Goal: Task Accomplishment & Management: Use online tool/utility

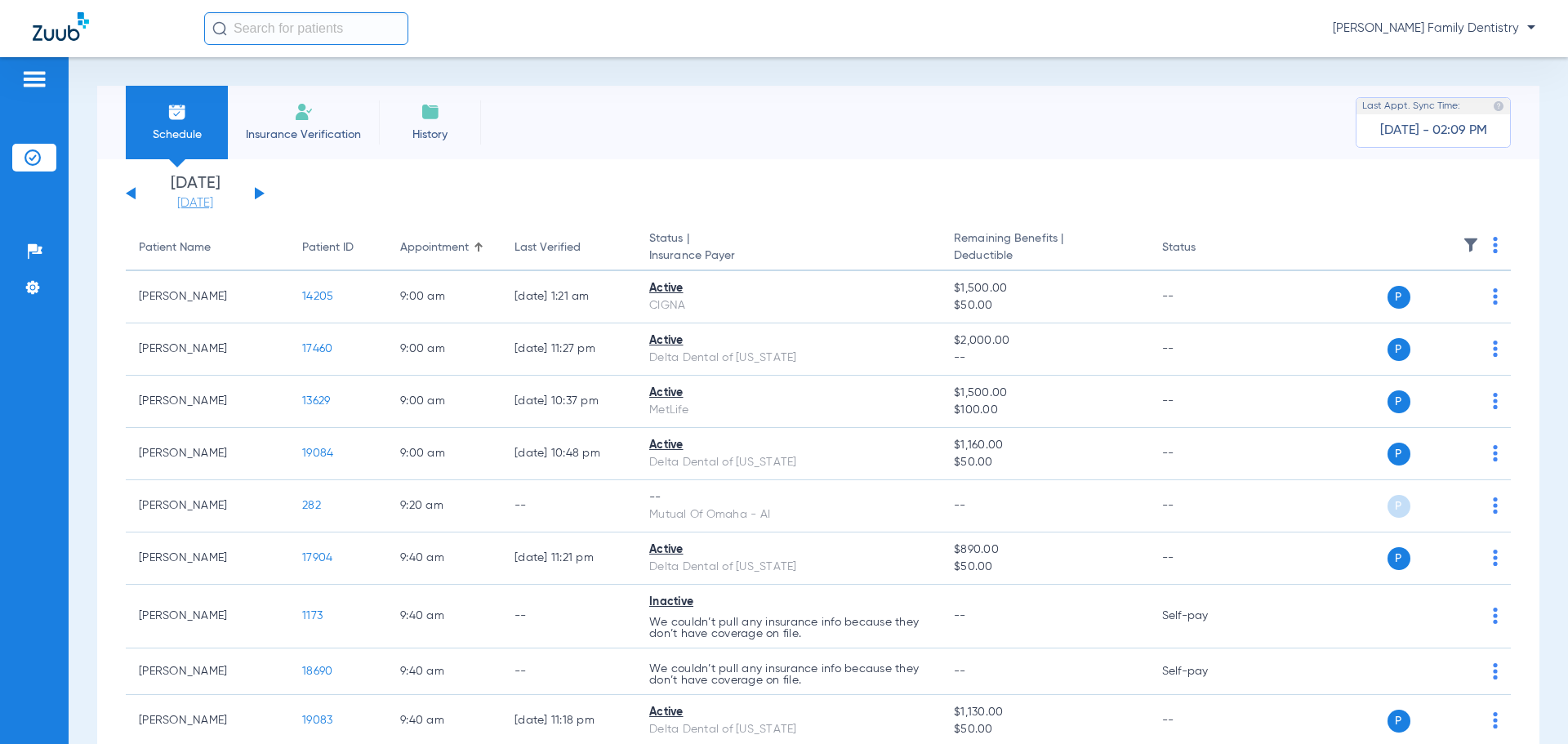
click at [208, 198] on link "[DATE]" at bounding box center [194, 203] width 98 height 17
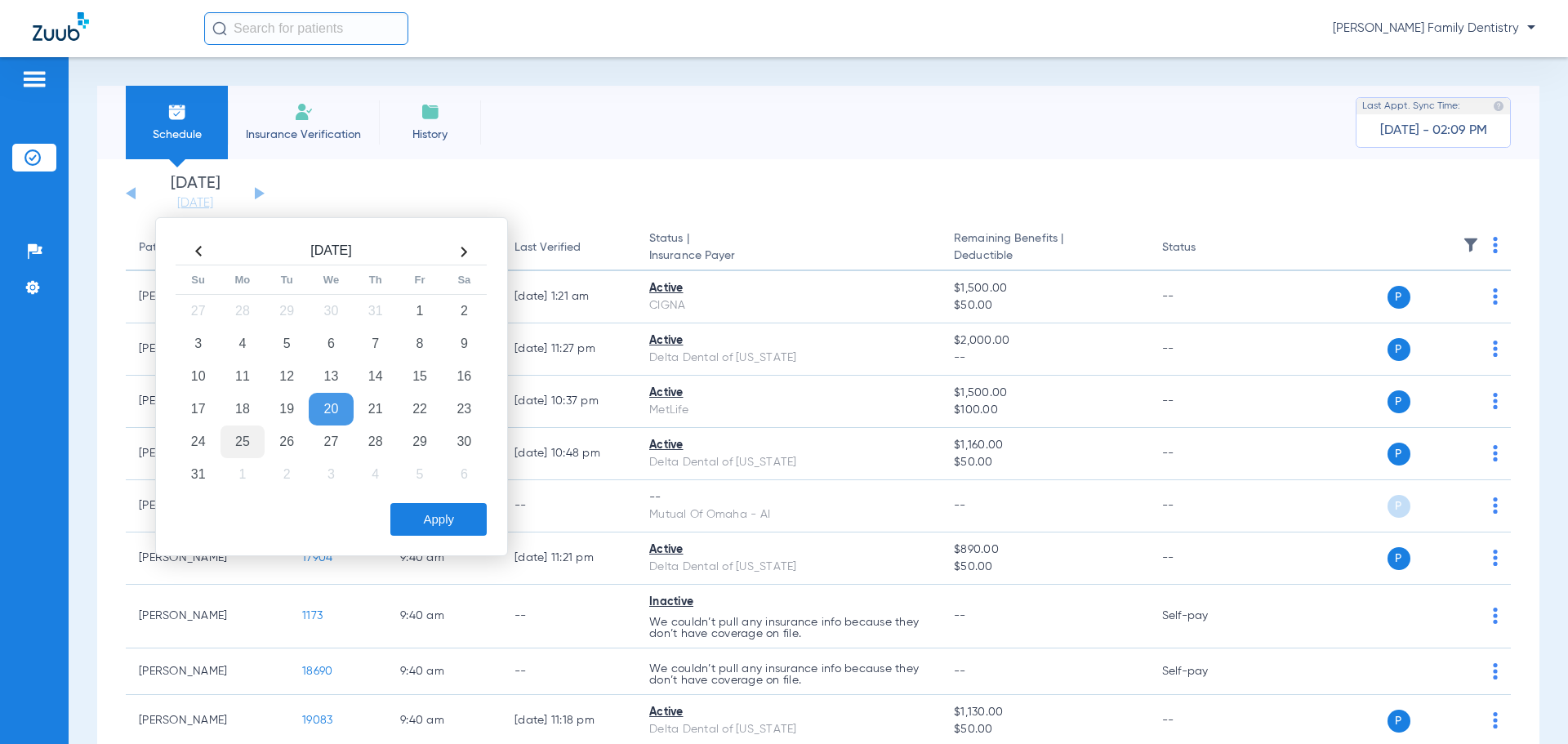
click at [253, 438] on td "25" at bounding box center [243, 441] width 44 height 33
click at [454, 517] on button "Apply" at bounding box center [438, 519] width 96 height 33
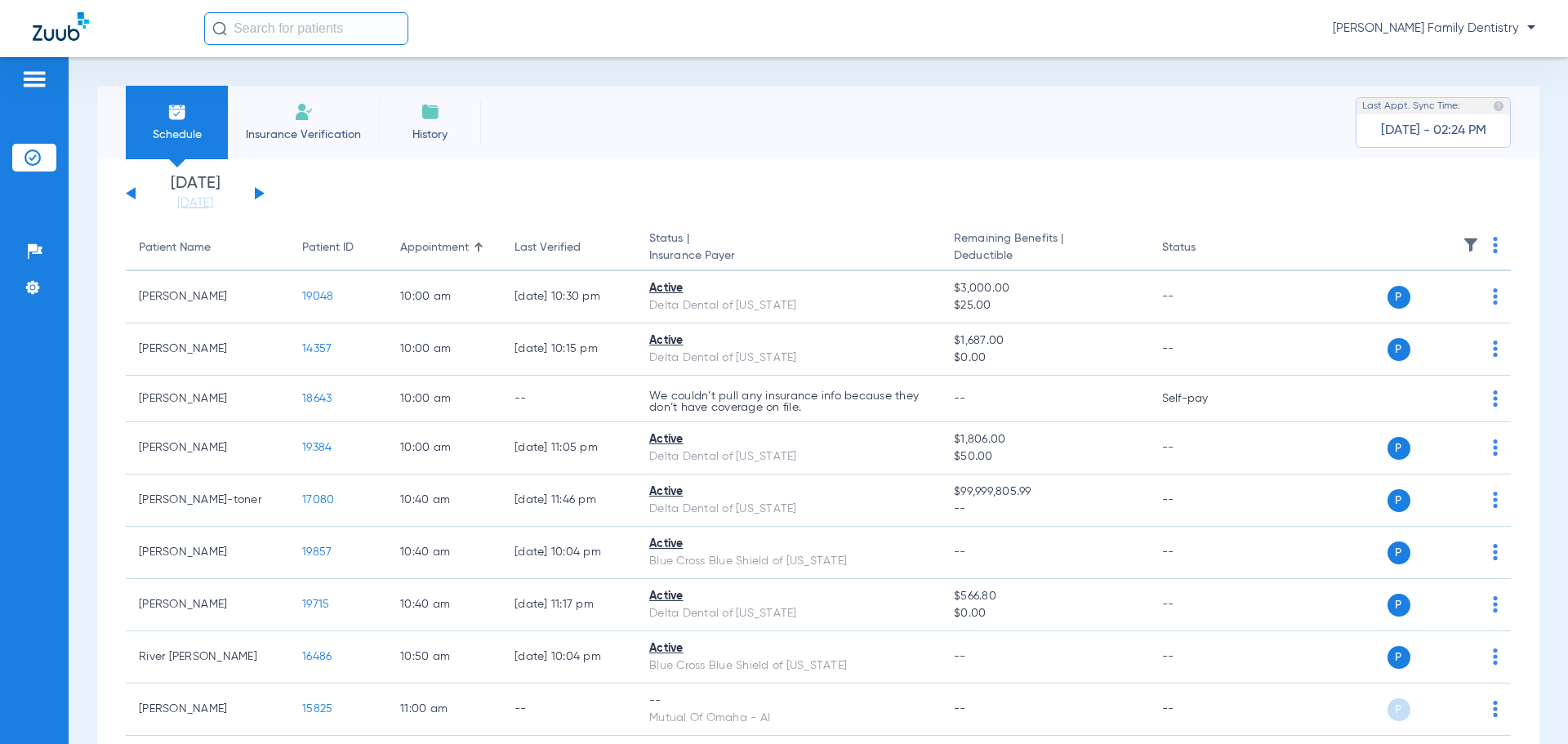
drag, startPoint x: 191, startPoint y: 207, endPoint x: 231, endPoint y: 235, distance: 48.8
click at [191, 207] on link "[DATE]" at bounding box center [194, 203] width 98 height 17
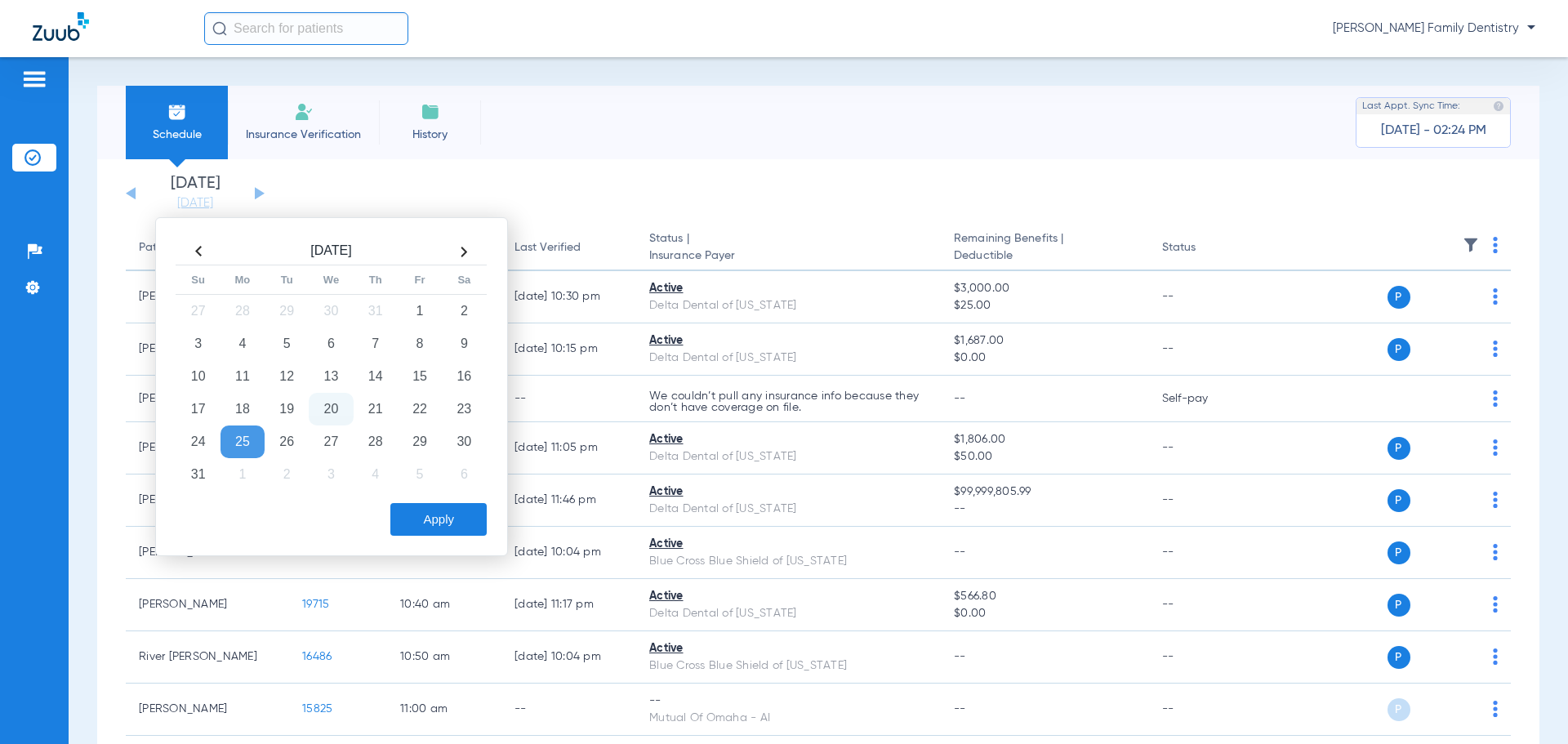
click at [429, 527] on button "Apply" at bounding box center [438, 519] width 96 height 33
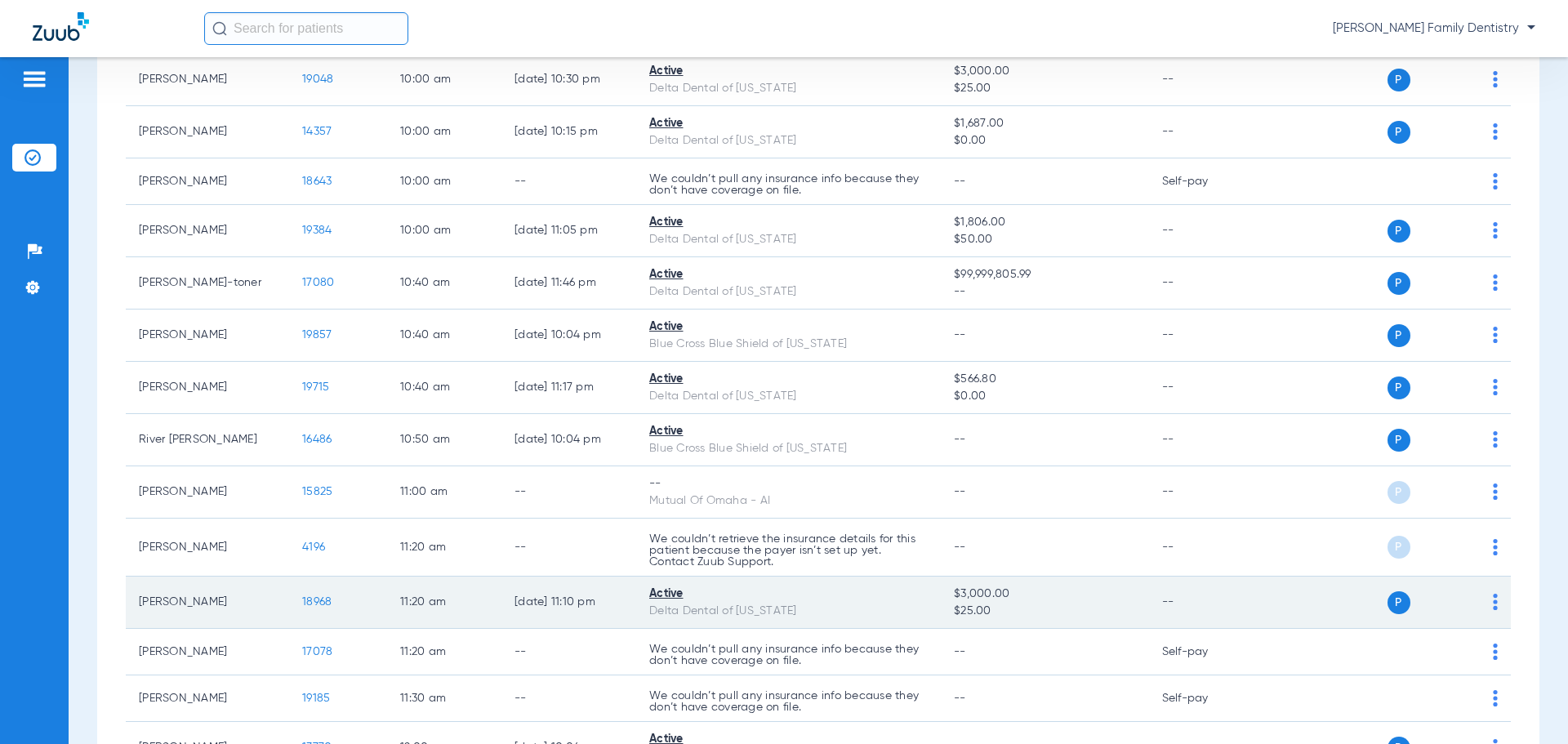
scroll to position [10, 0]
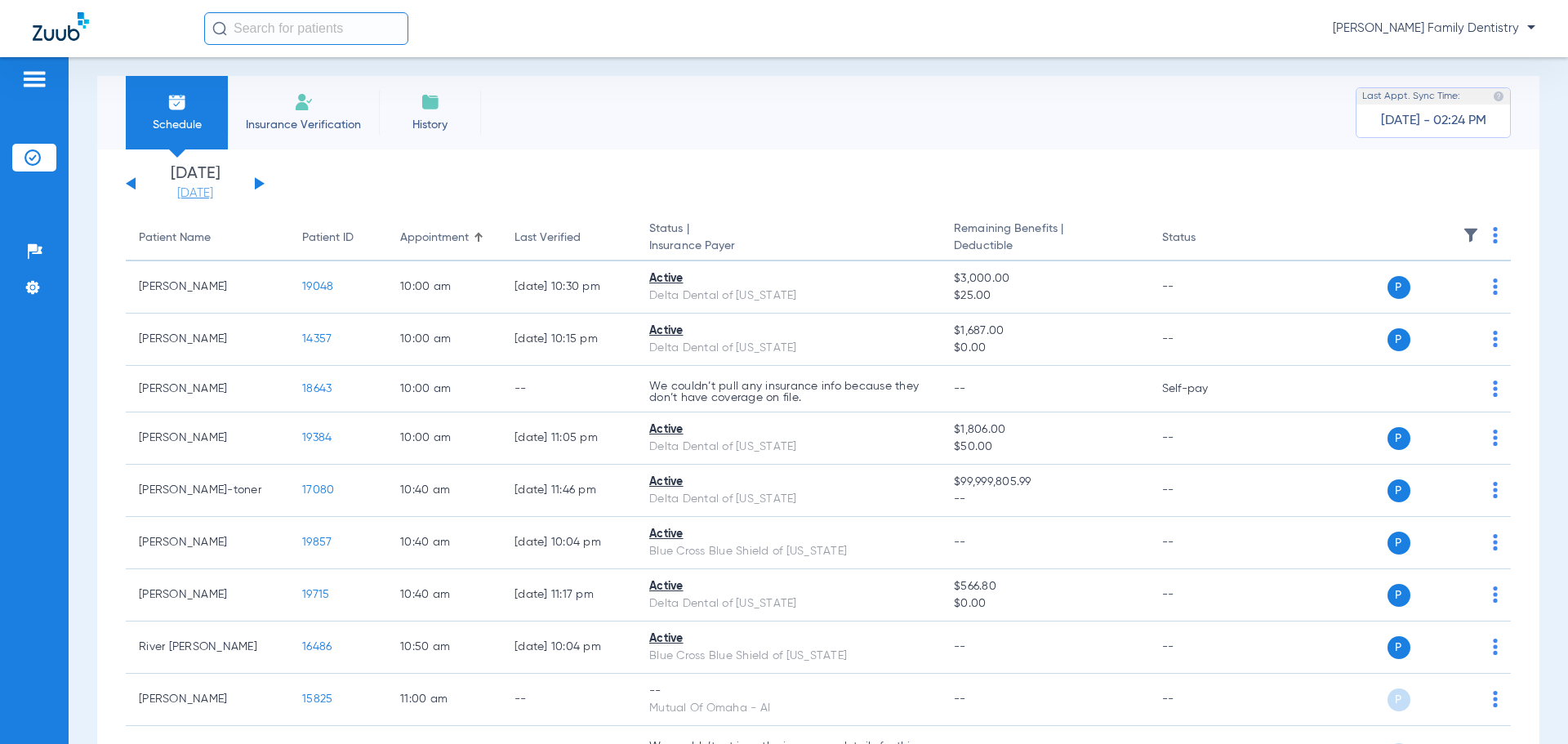
click at [195, 193] on link "[DATE]" at bounding box center [194, 194] width 98 height 17
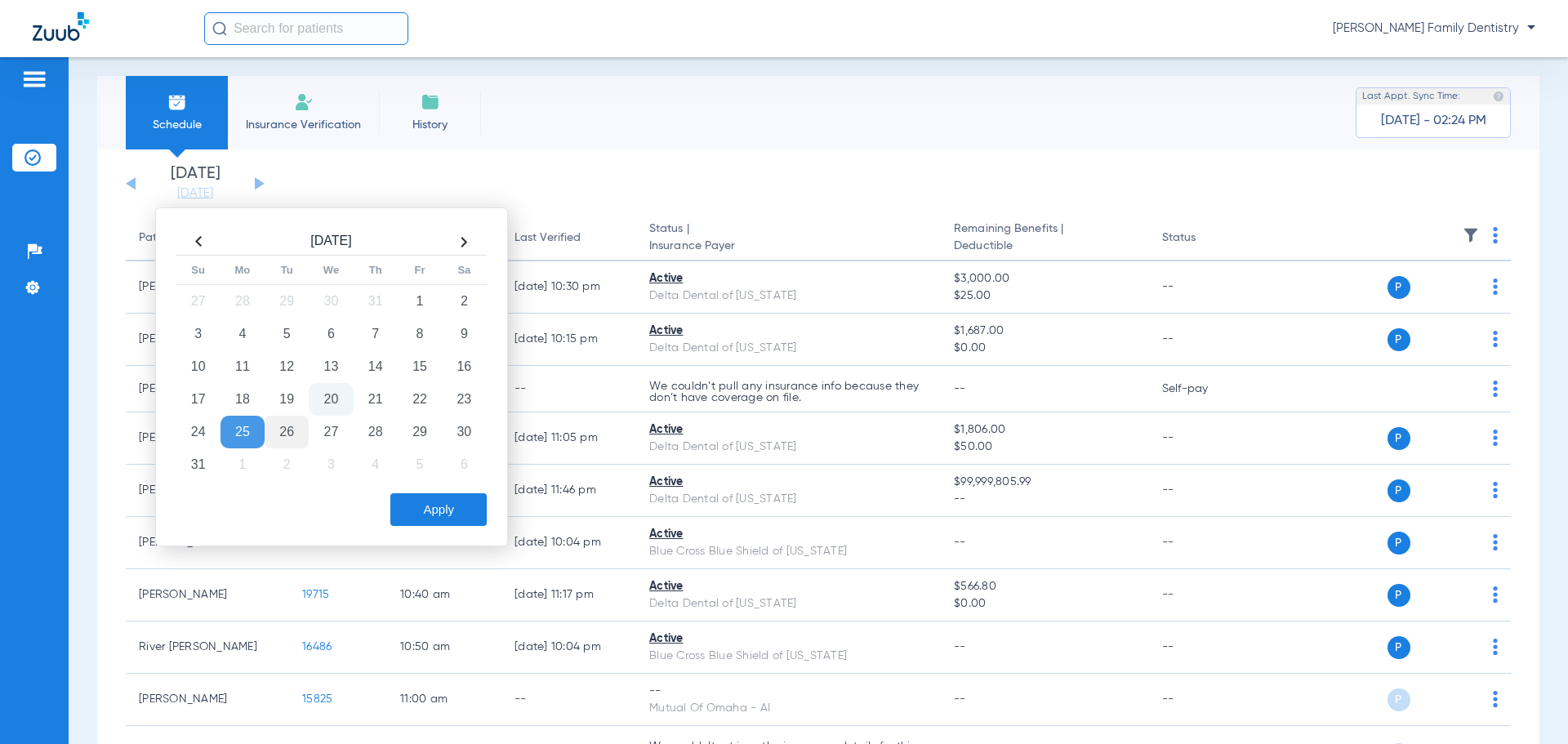
click at [285, 437] on td "26" at bounding box center [287, 431] width 44 height 33
click at [440, 505] on button "Apply" at bounding box center [438, 509] width 96 height 33
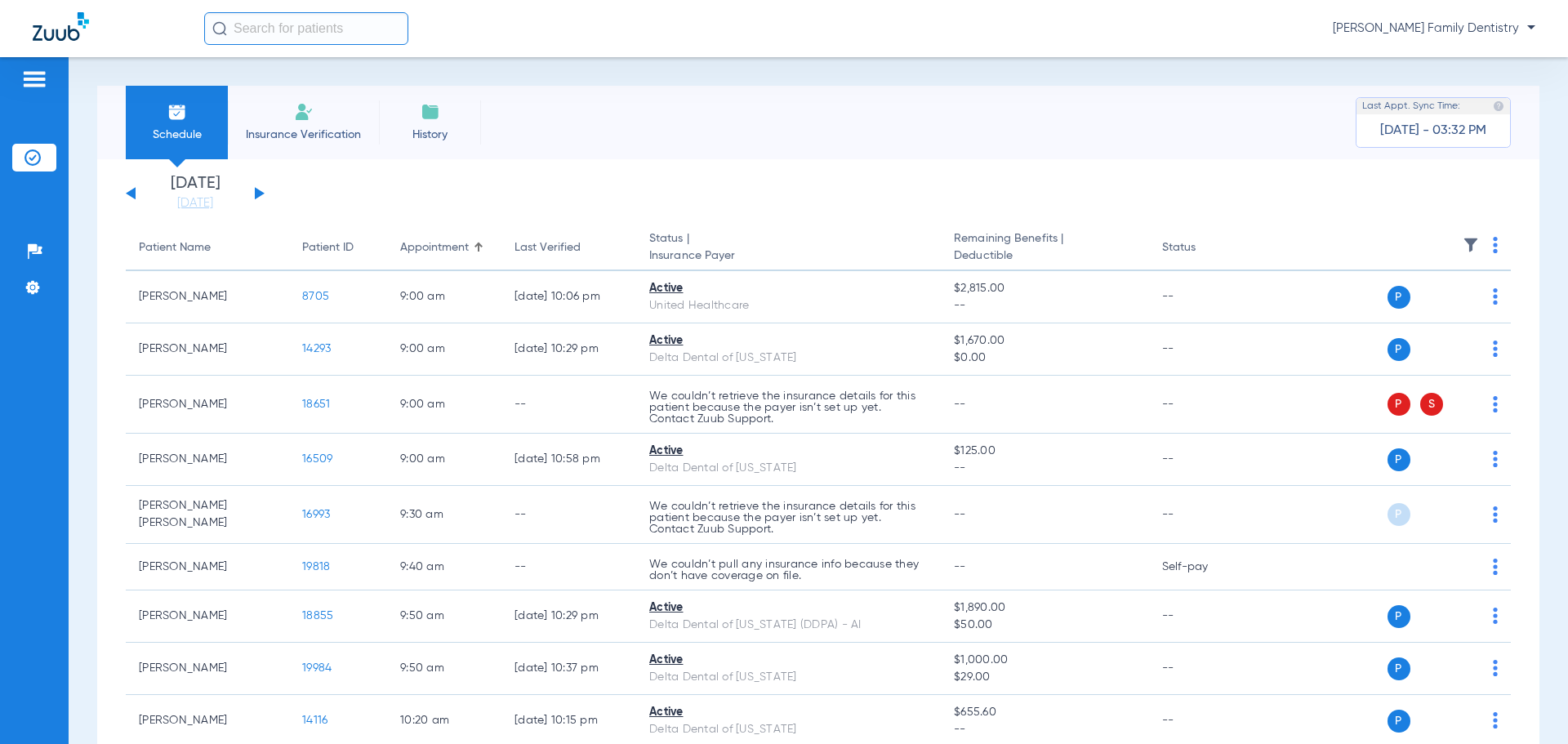
click at [201, 200] on link "[DATE]" at bounding box center [194, 203] width 98 height 17
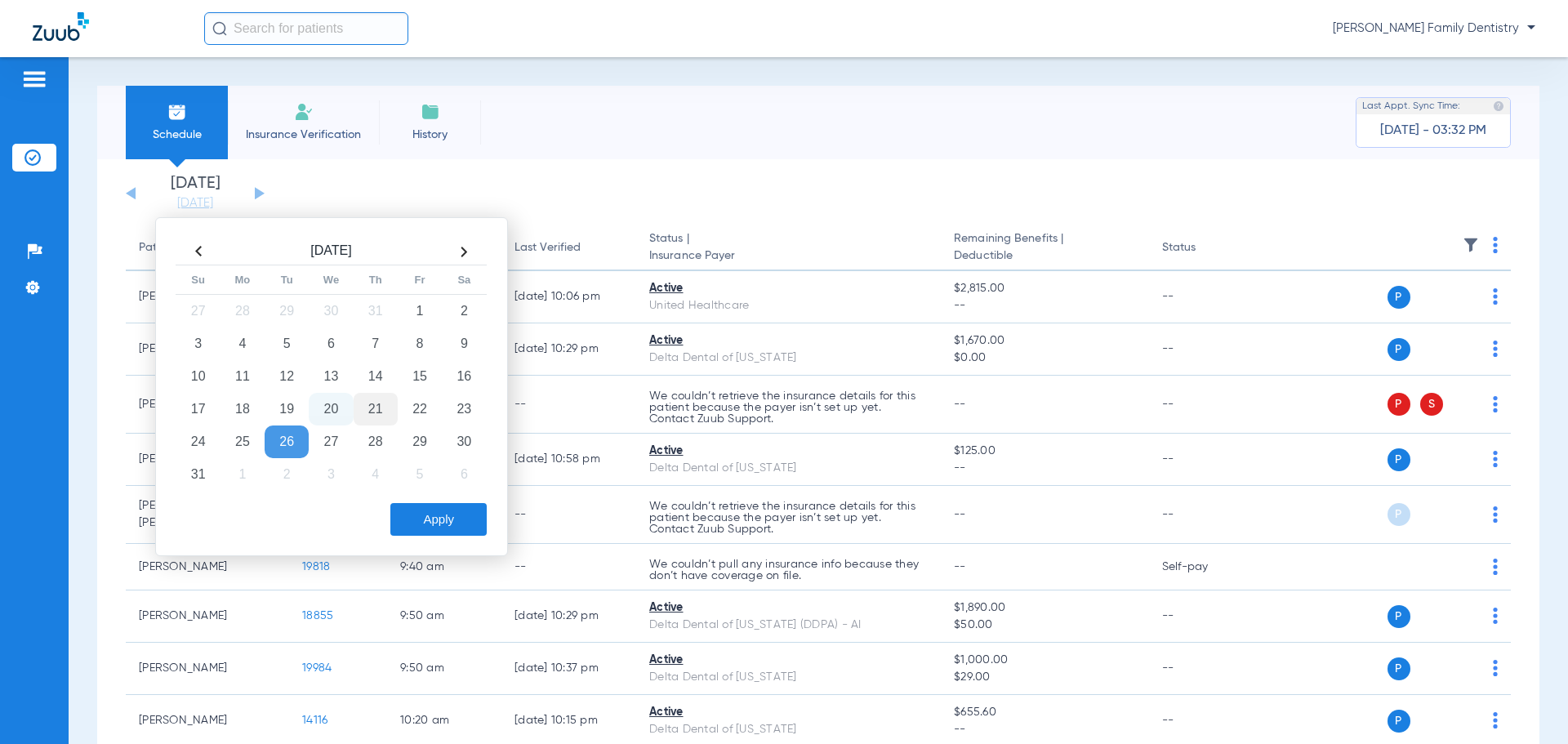
click at [389, 409] on td "21" at bounding box center [376, 409] width 44 height 33
click at [450, 511] on button "Apply" at bounding box center [438, 519] width 96 height 33
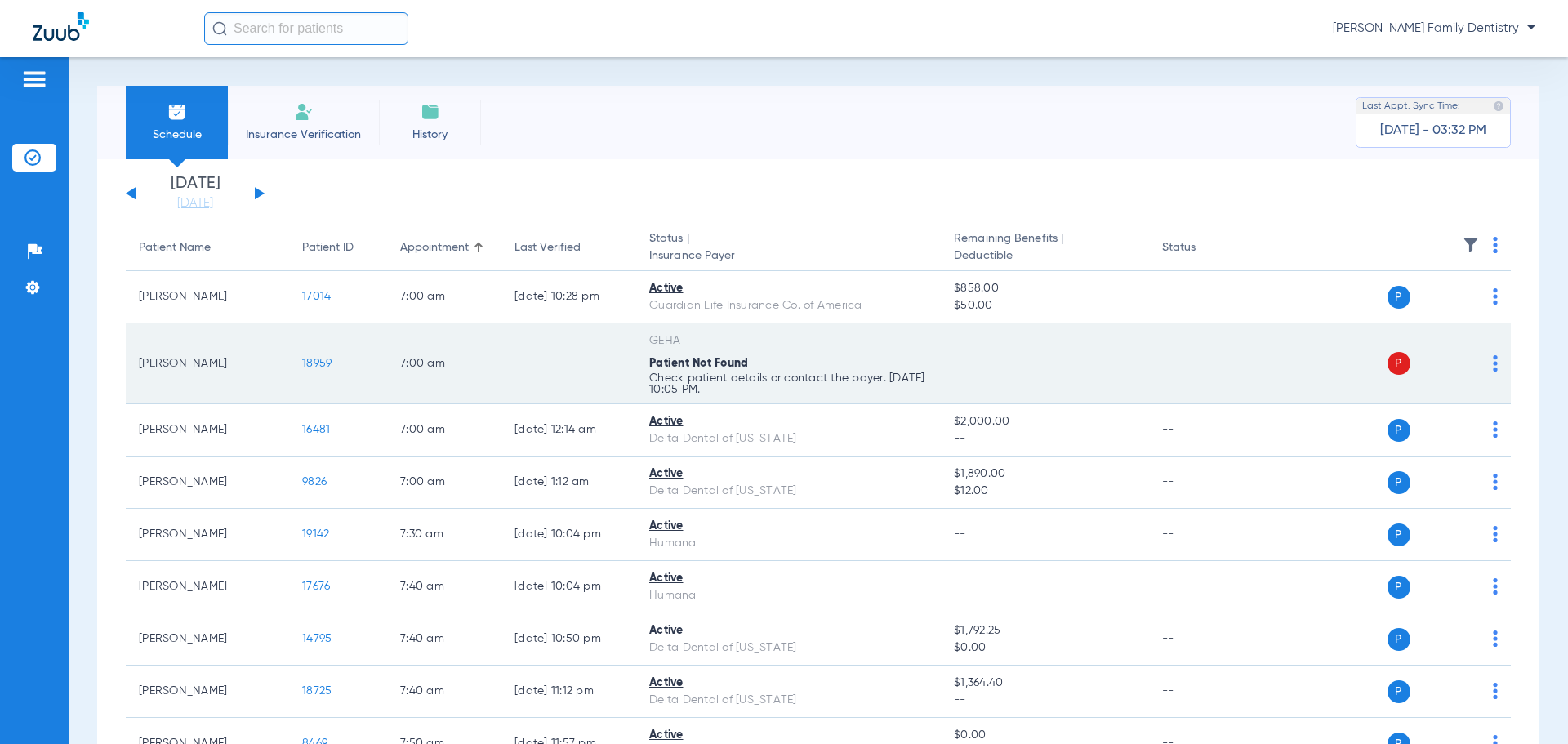
click at [1492, 357] on img at bounding box center [1495, 364] width 5 height 17
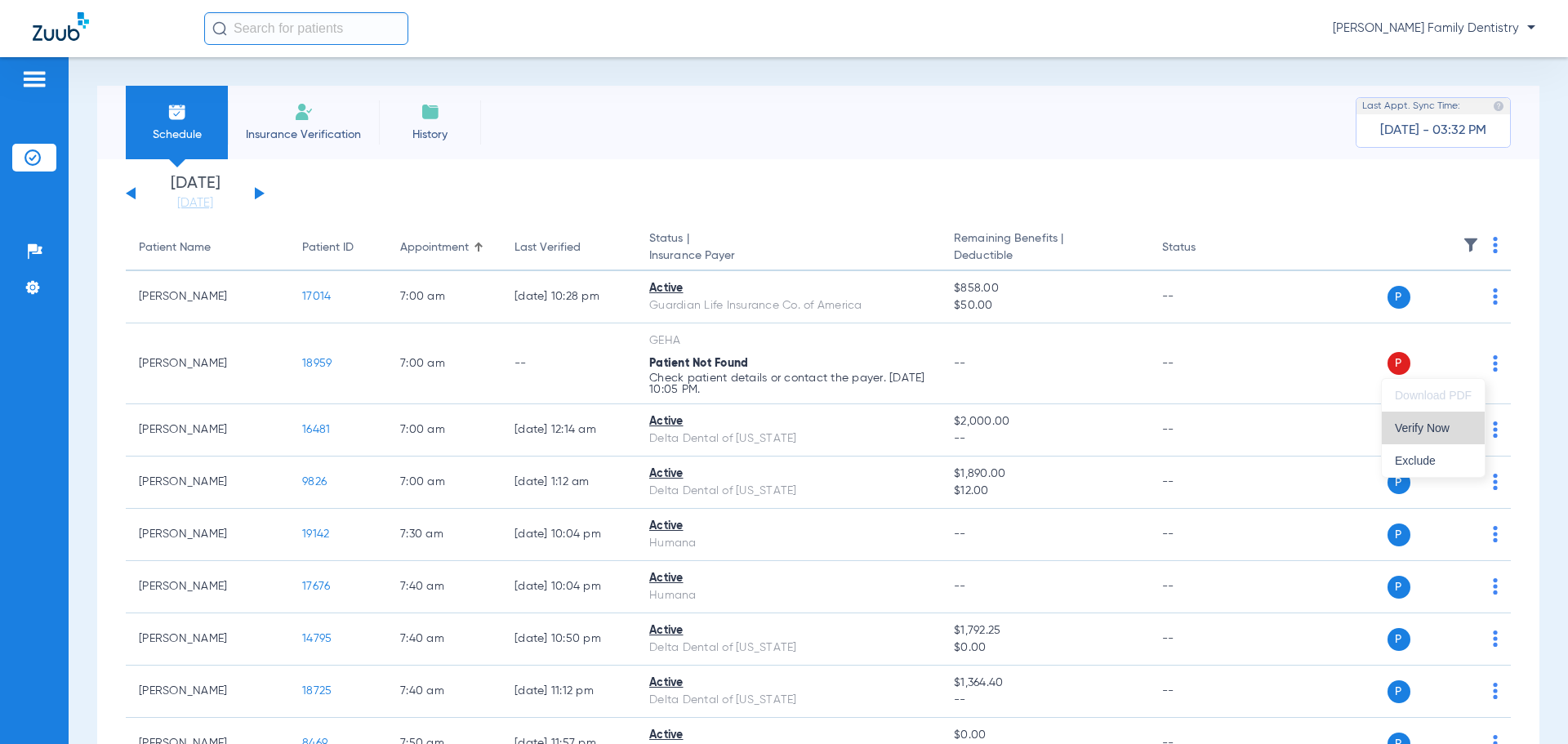
click at [1426, 434] on span "Verify Now" at bounding box center [1432, 428] width 77 height 11
